Goal: Information Seeking & Learning: Learn about a topic

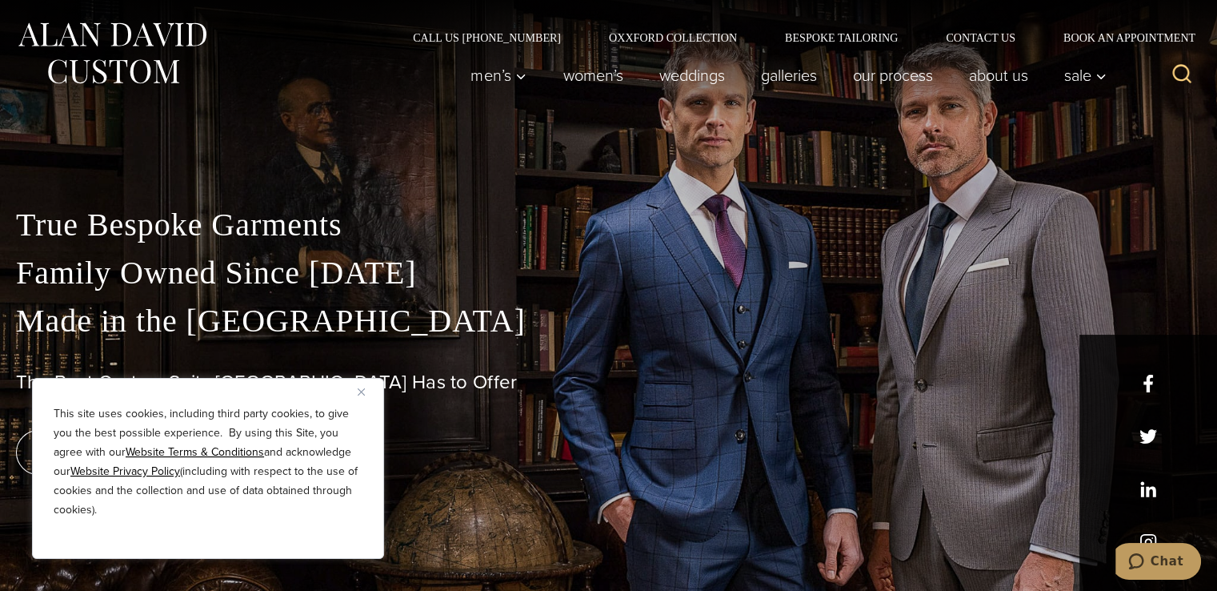
click at [359, 389] on img "Close" at bounding box center [361, 391] width 7 height 7
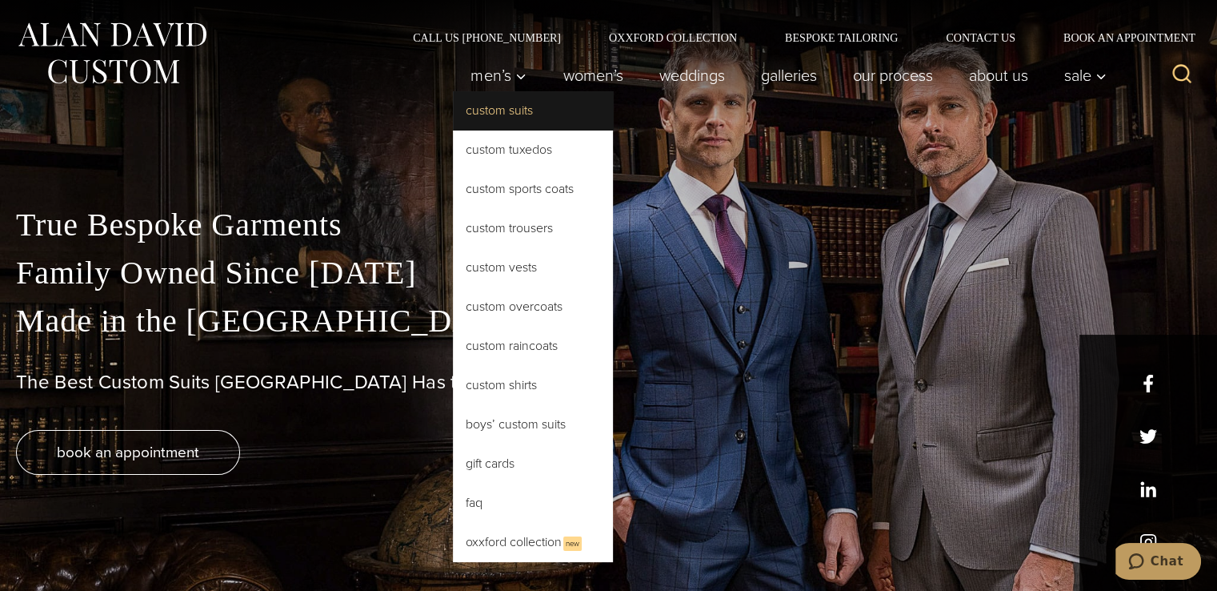
click at [499, 111] on link "Custom Suits" at bounding box center [533, 110] width 160 height 38
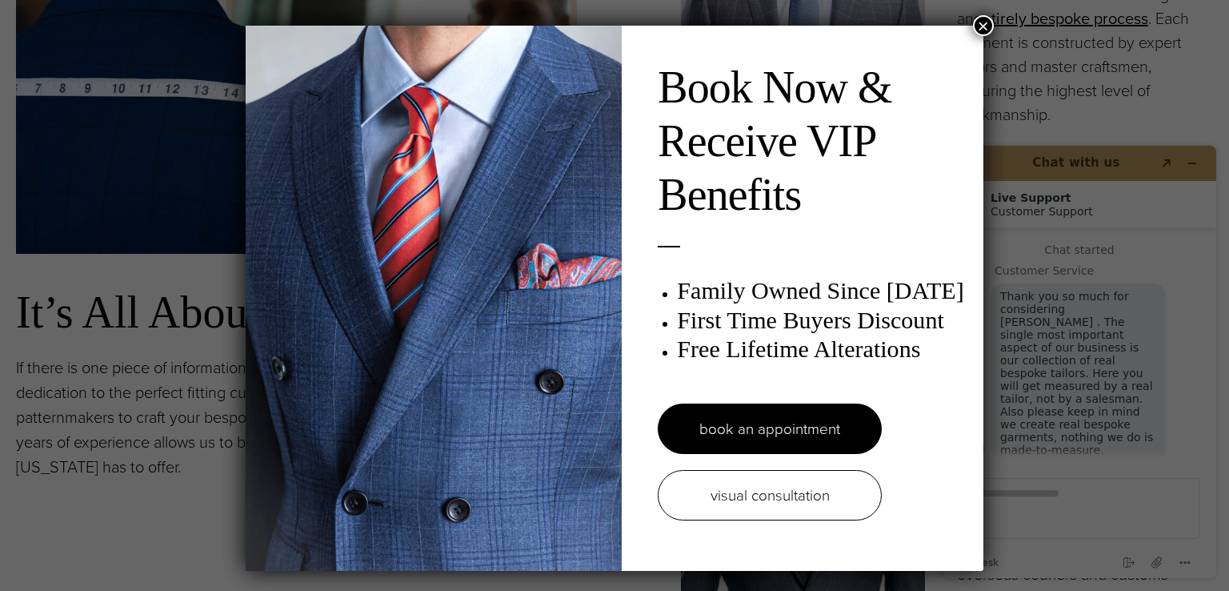
click at [983, 24] on button "×" at bounding box center [983, 25] width 21 height 21
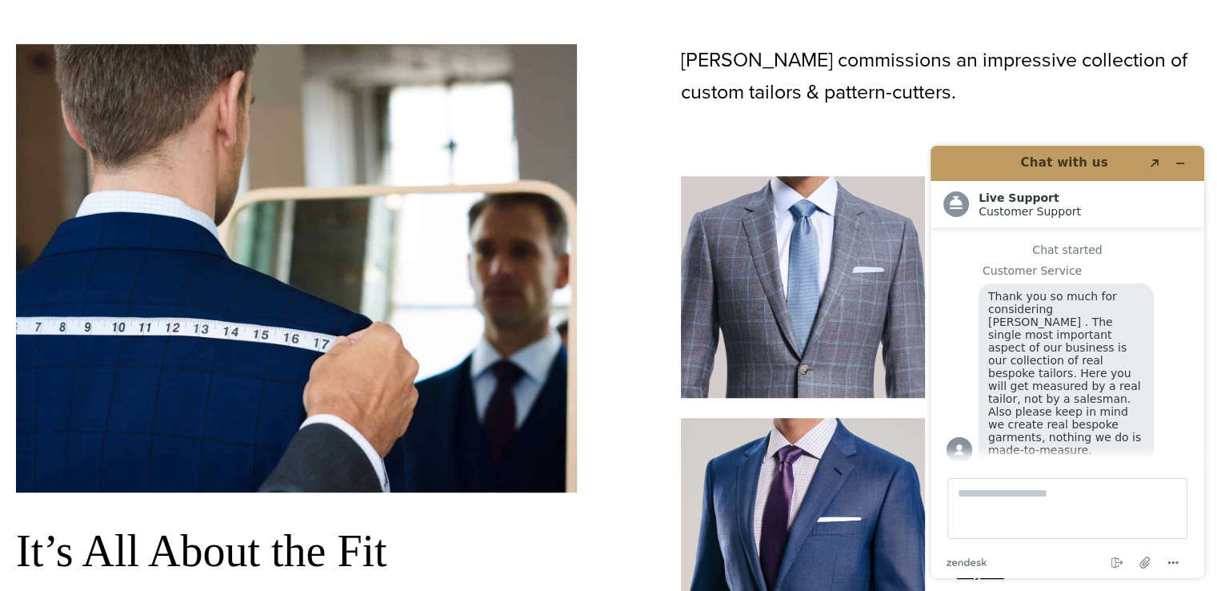
scroll to position [960, 0]
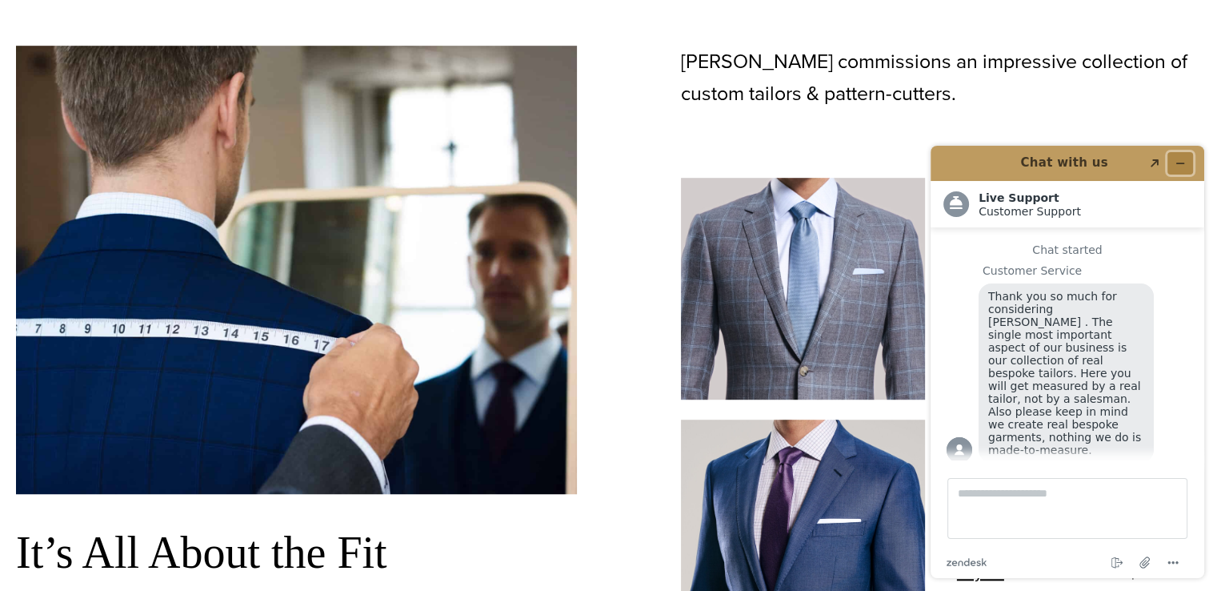
click at [1180, 159] on icon "Minimize widget" at bounding box center [1180, 163] width 11 height 11
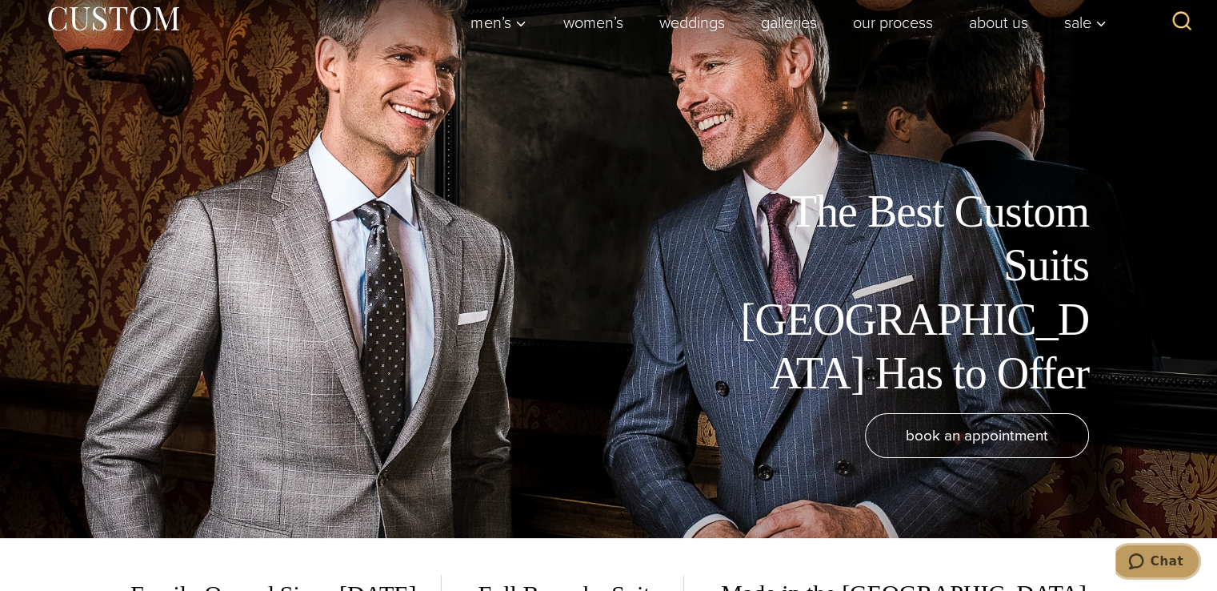
scroll to position [0, 0]
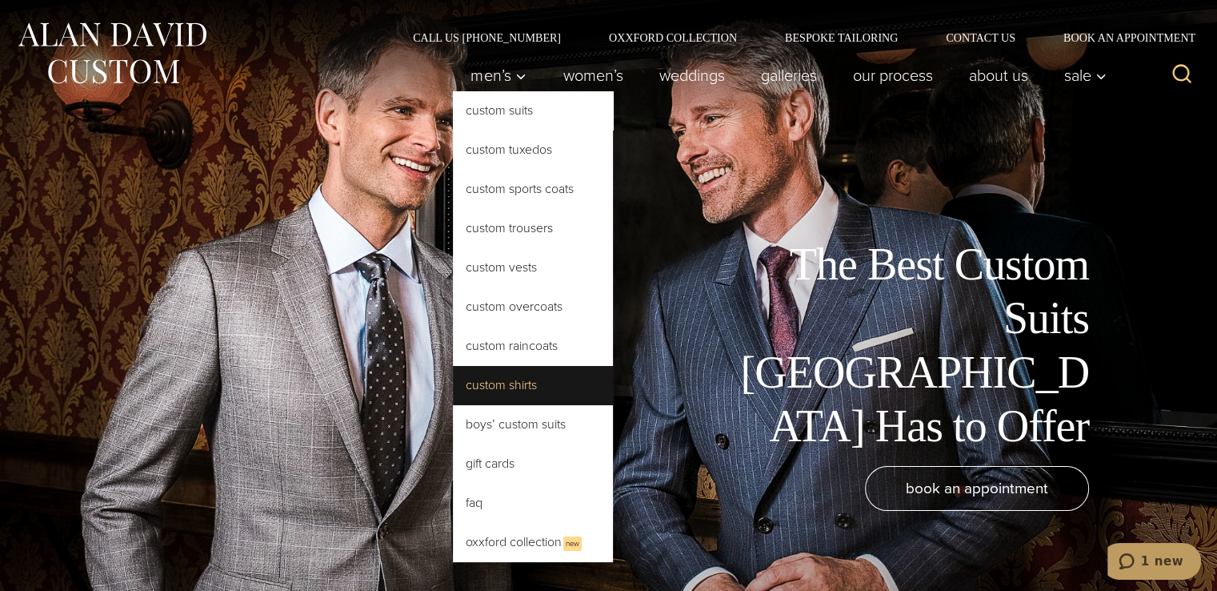
click at [515, 379] on link "Custom Shirts" at bounding box center [533, 385] width 160 height 38
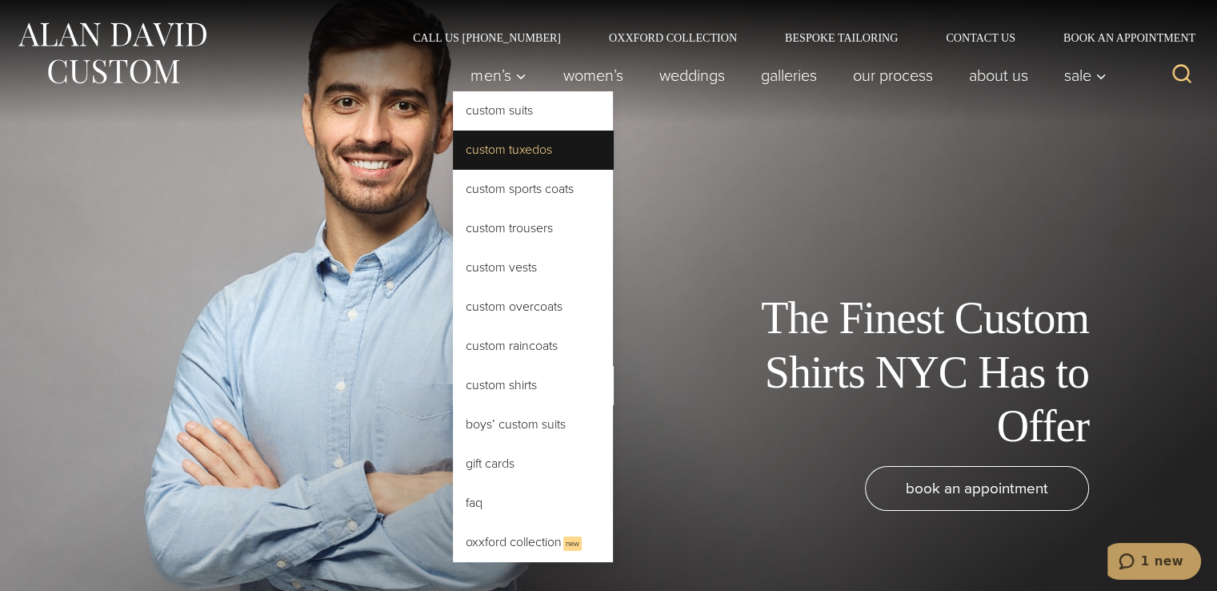
click at [509, 152] on link "Custom Tuxedos" at bounding box center [533, 149] width 160 height 38
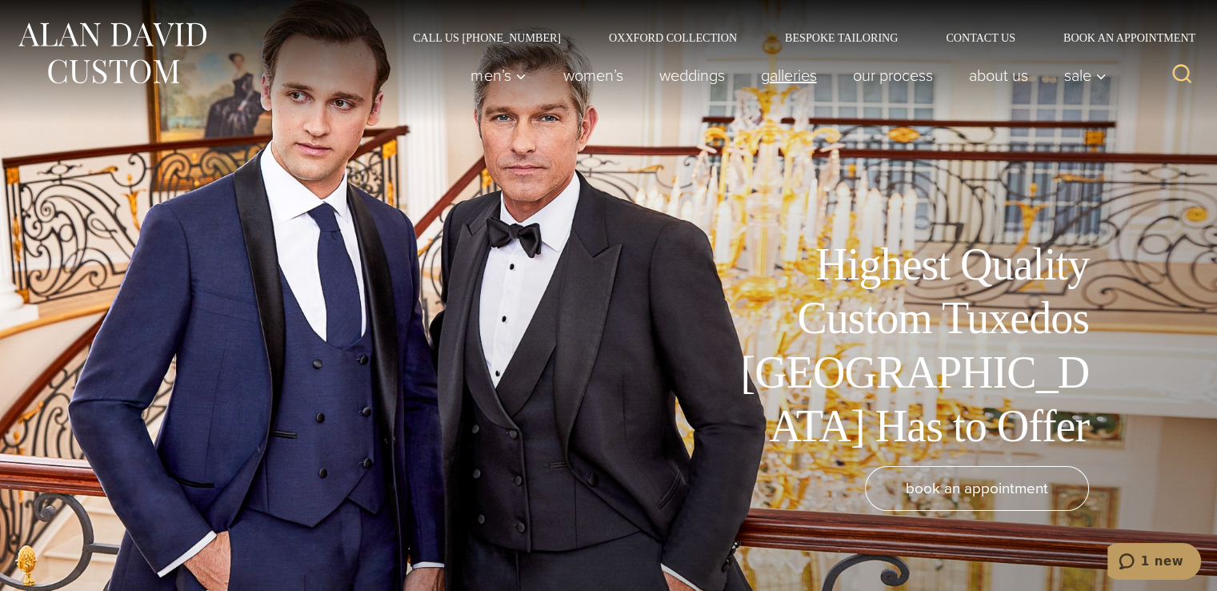
click at [781, 78] on link "Galleries" at bounding box center [789, 75] width 92 height 32
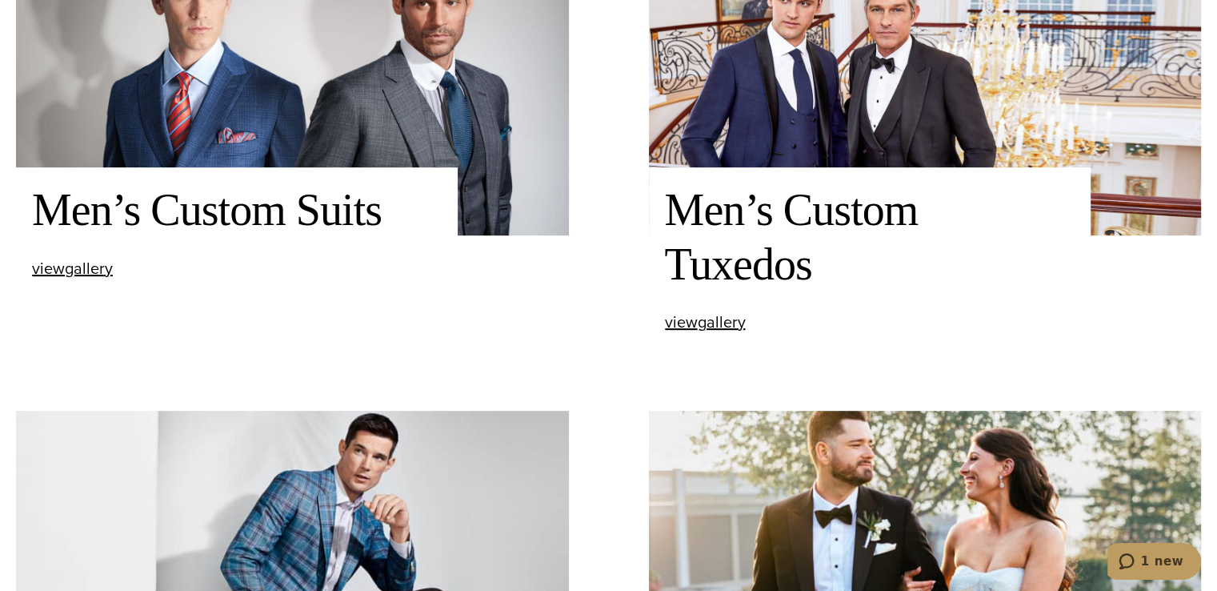
scroll to position [720, 0]
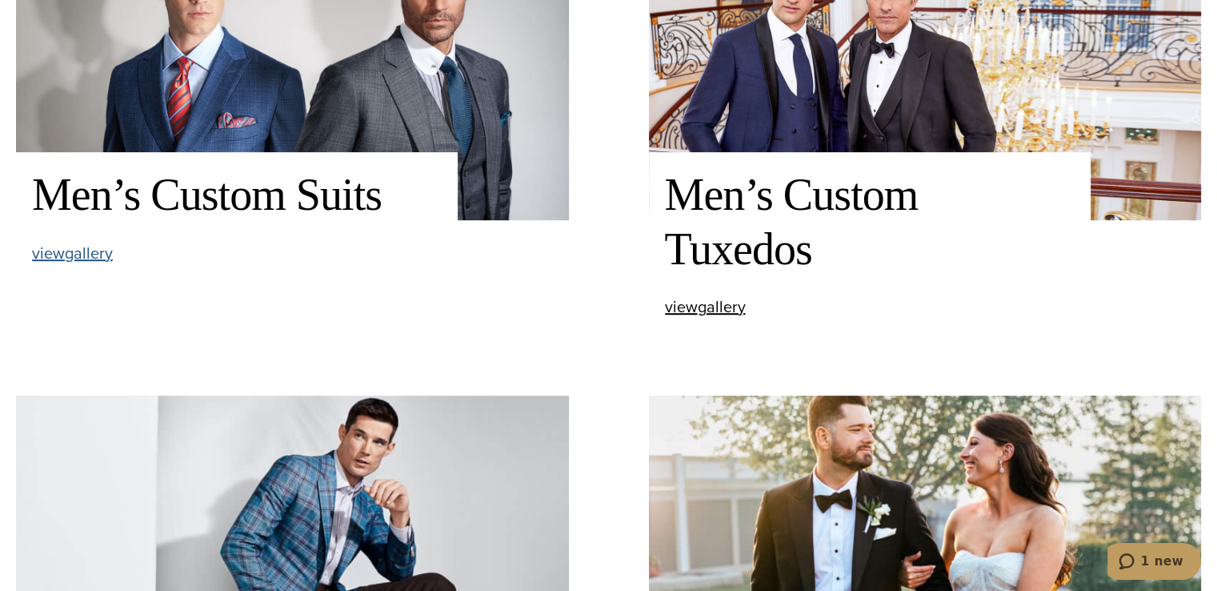
click at [62, 250] on span "view Men’s Custom Suits gallery" at bounding box center [72, 253] width 81 height 24
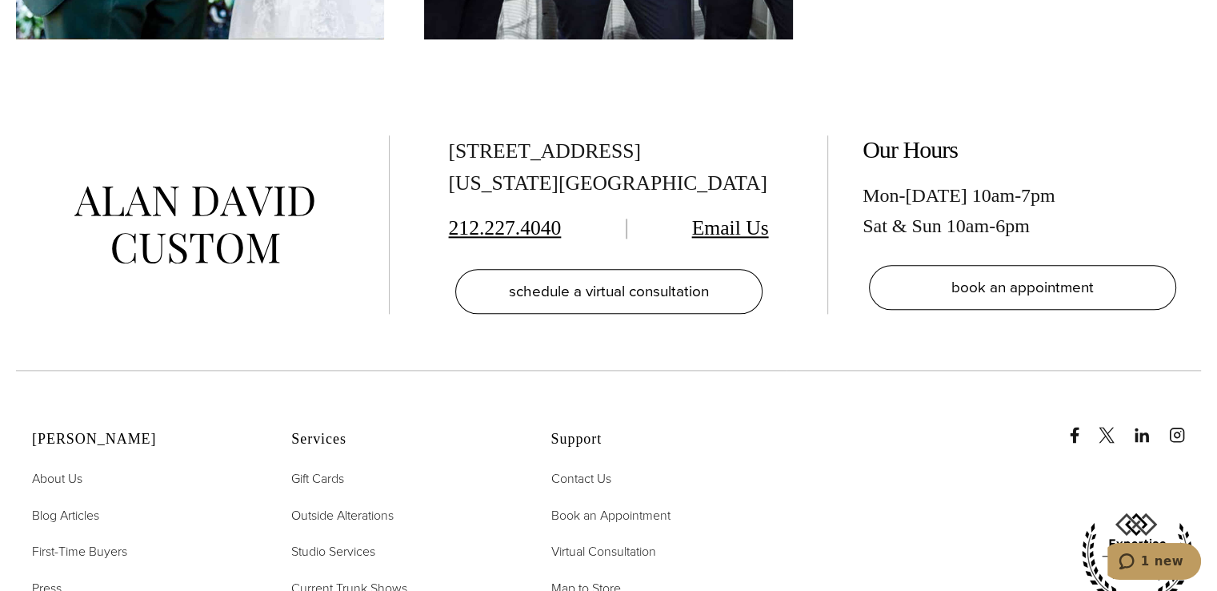
scroll to position [8003, 0]
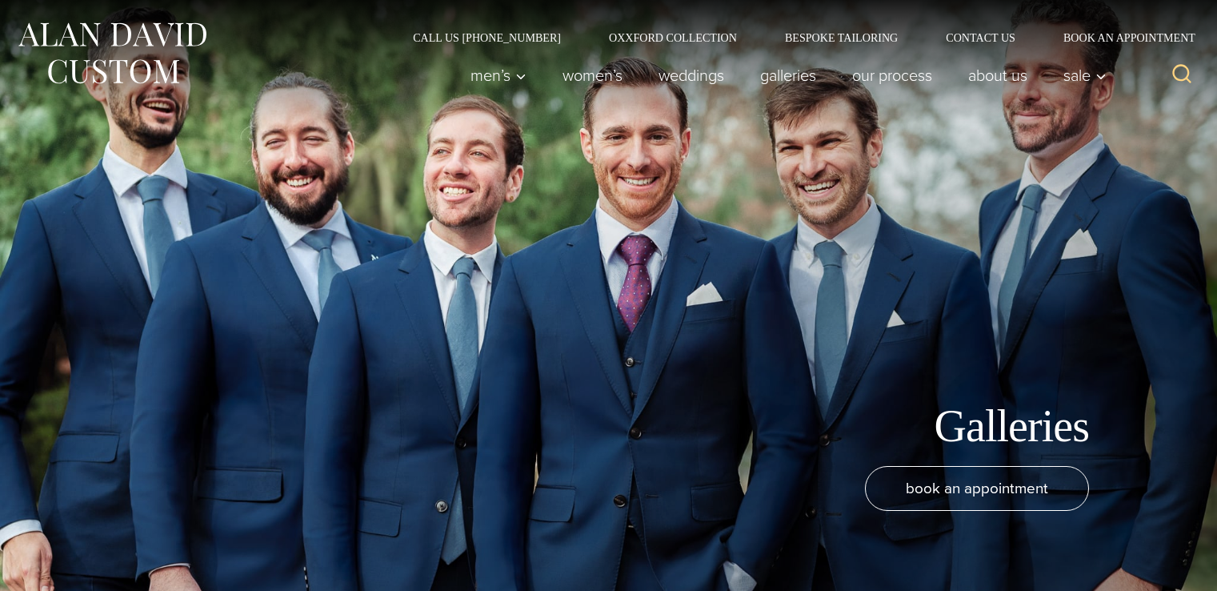
scroll to position [720, 0]
